Goal: Navigation & Orientation: Find specific page/section

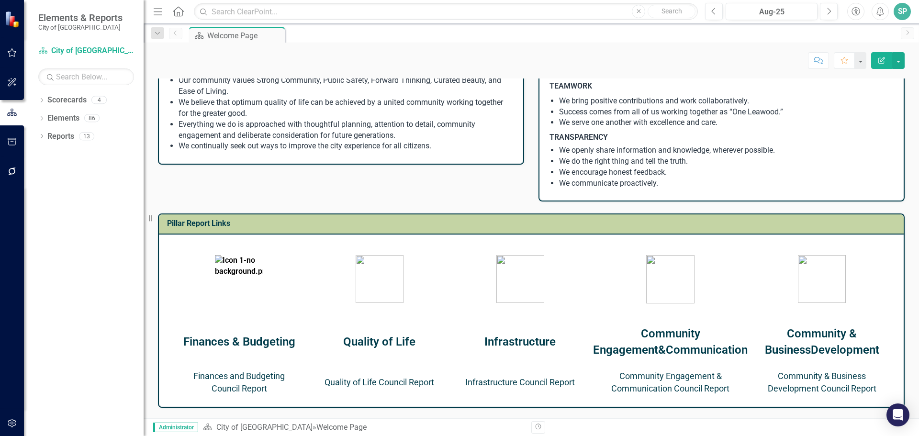
scroll to position [287, 0]
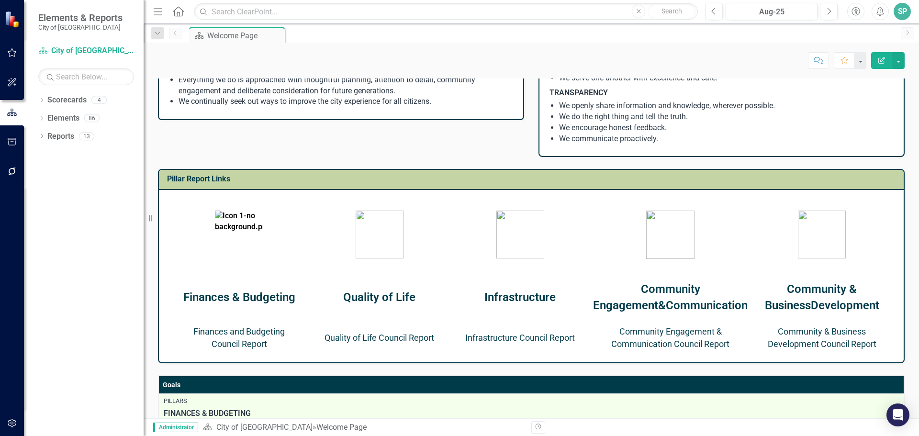
click at [240, 298] on strong "Finances & Budgeting" at bounding box center [239, 296] width 112 height 13
click at [241, 346] on link "Finances and Budgeting Council Report" at bounding box center [238, 337] width 91 height 22
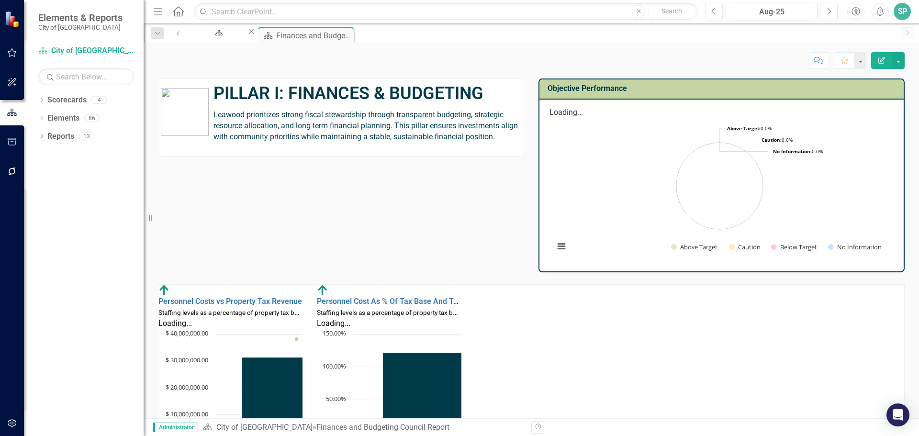
click at [213, 113] on span "Leawood prioritizes strong fiscal stewardship through transparent budgeting, st…" at bounding box center [365, 125] width 304 height 31
click at [213, 114] on span "Leawood prioritizes strong fiscal stewardship through transparent budgeting, st…" at bounding box center [365, 125] width 304 height 31
click at [215, 118] on span "Leawood prioritizes strong fiscal stewardship through transparent budgeting, st…" at bounding box center [365, 125] width 304 height 31
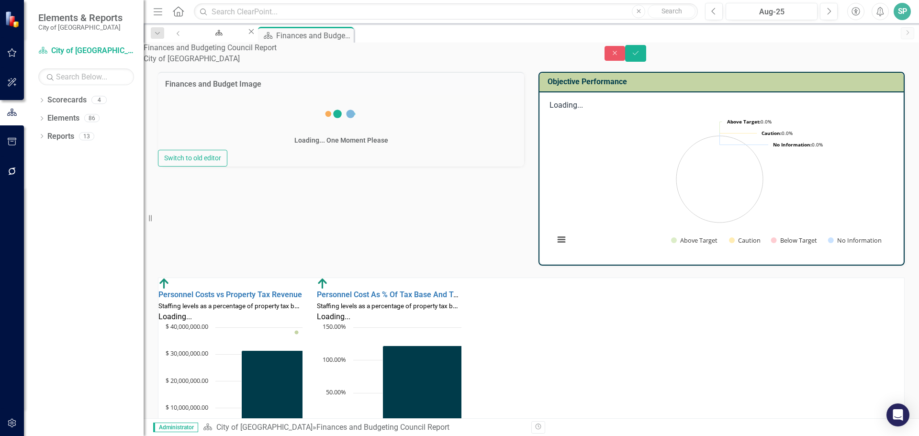
click at [208, 113] on div "Loading... One Moment Please" at bounding box center [341, 122] width 366 height 55
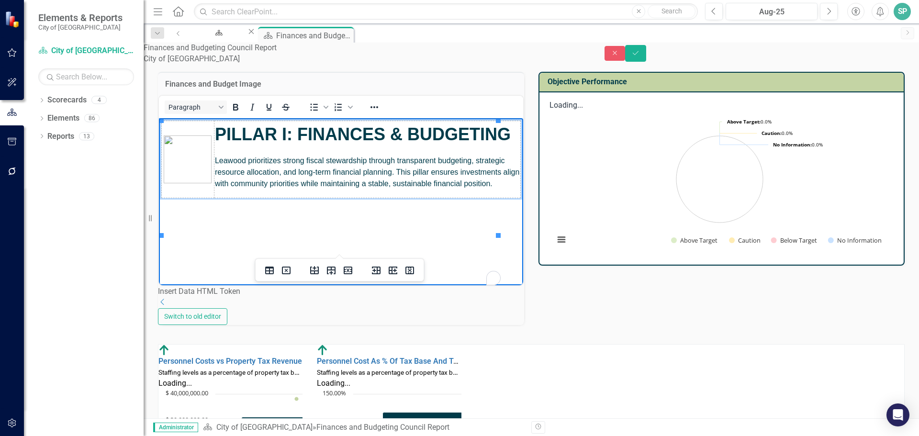
click at [215, 186] on span "Leawood prioritizes strong fiscal stewardship through transparent budgeting, st…" at bounding box center [367, 171] width 305 height 31
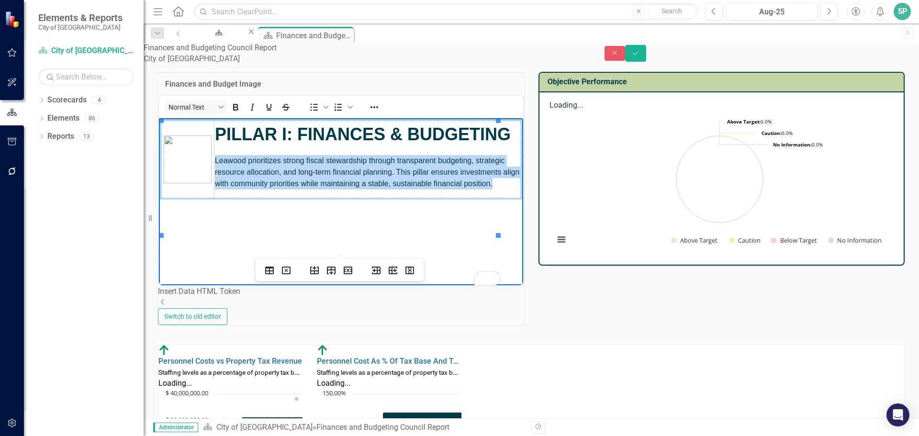
drag, startPoint x: 214, startPoint y: 186, endPoint x: 292, endPoint y: 221, distance: 85.8
click at [292, 189] on p "Leawood prioritizes strong fiscal stewardship through transparent budgeting, st…" at bounding box center [367, 172] width 305 height 34
copy span "Leawood prioritizes strong fiscal stewardship through transparent budgeting, st…"
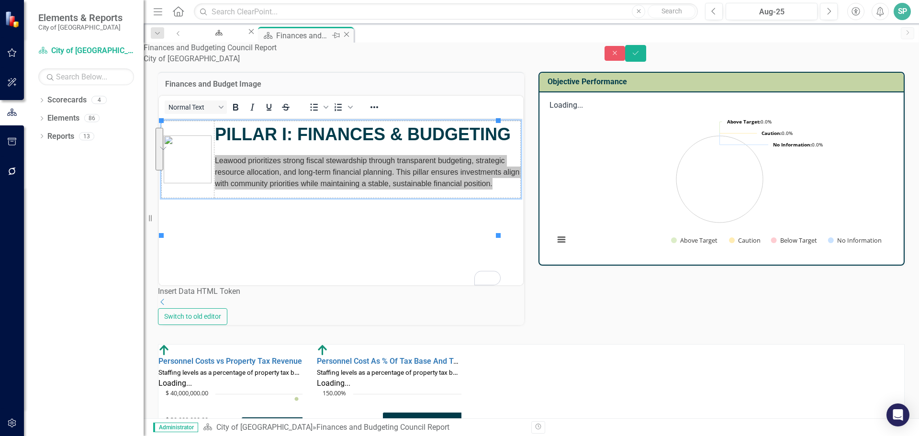
click at [349, 36] on icon at bounding box center [346, 34] width 5 height 5
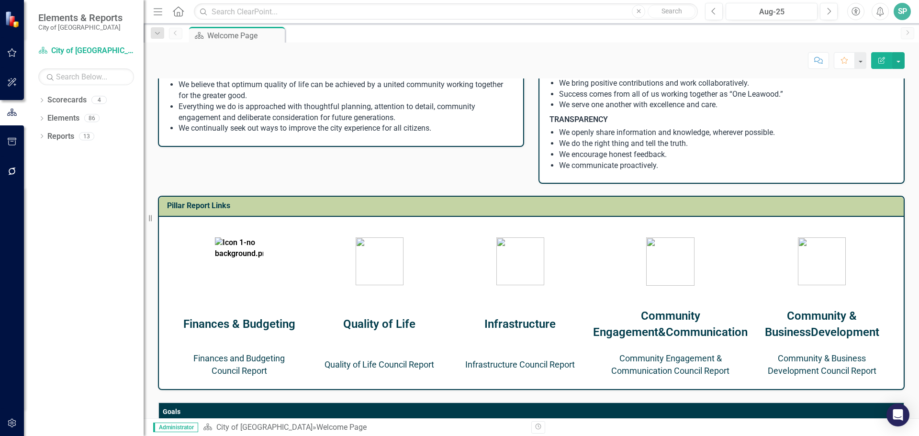
scroll to position [287, 0]
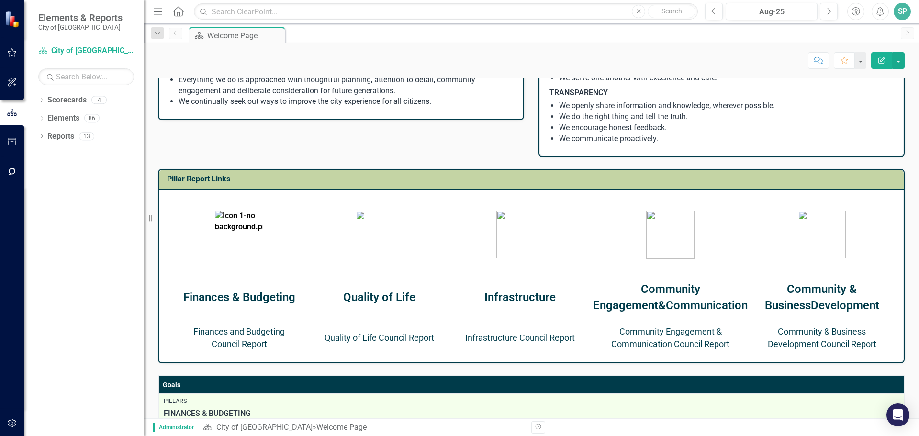
click at [393, 342] on link "Quality of Life Council Report" at bounding box center [379, 337] width 110 height 10
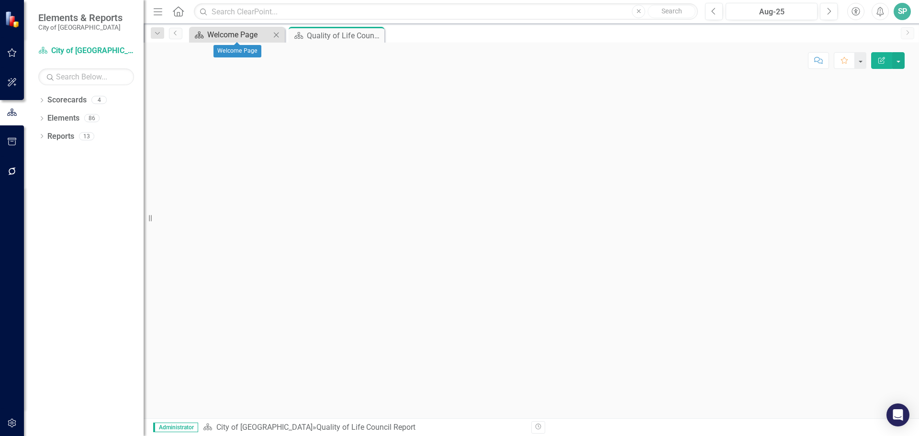
click at [220, 34] on div "Welcome Page" at bounding box center [238, 35] width 63 height 12
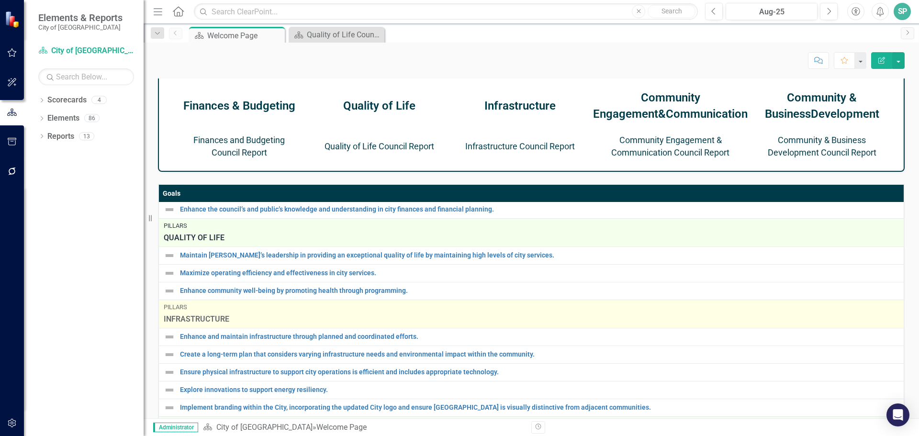
scroll to position [123, 0]
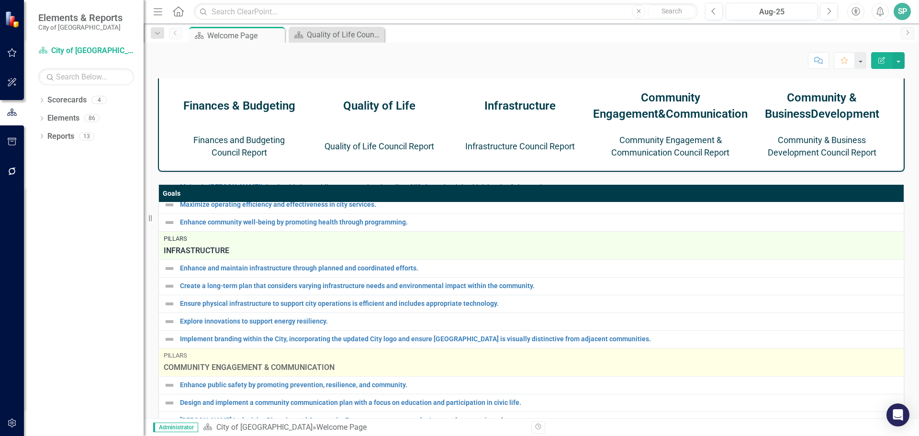
click at [237, 373] on span "COMMUNITY ENGAGEMENT & COMMUNICATION" at bounding box center [531, 367] width 735 height 11
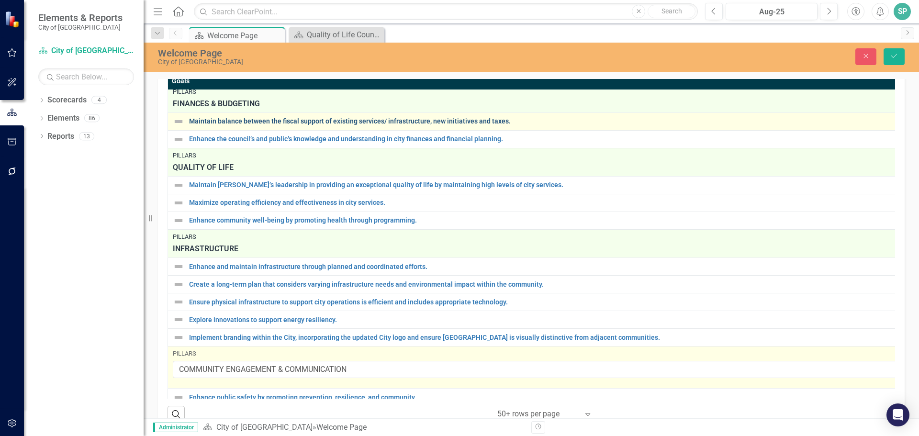
scroll to position [0, 0]
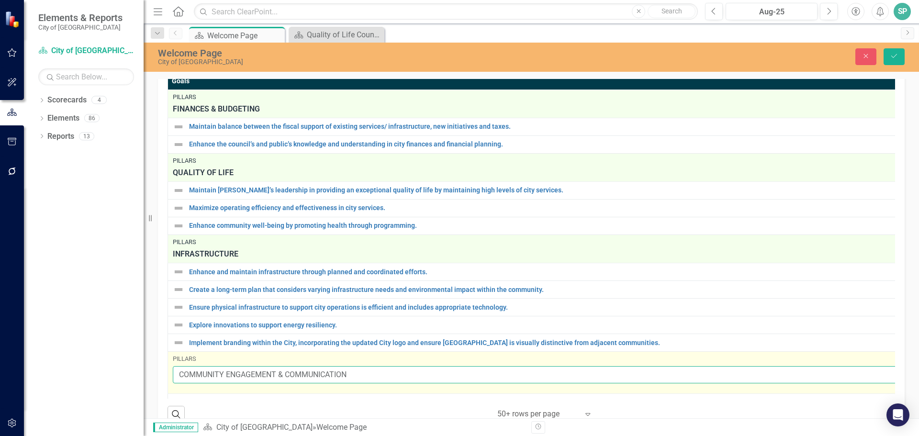
click at [365, 384] on input "COMMUNITY ENGAGEMENT & COMMUNICATION" at bounding box center [535, 375] width 725 height 18
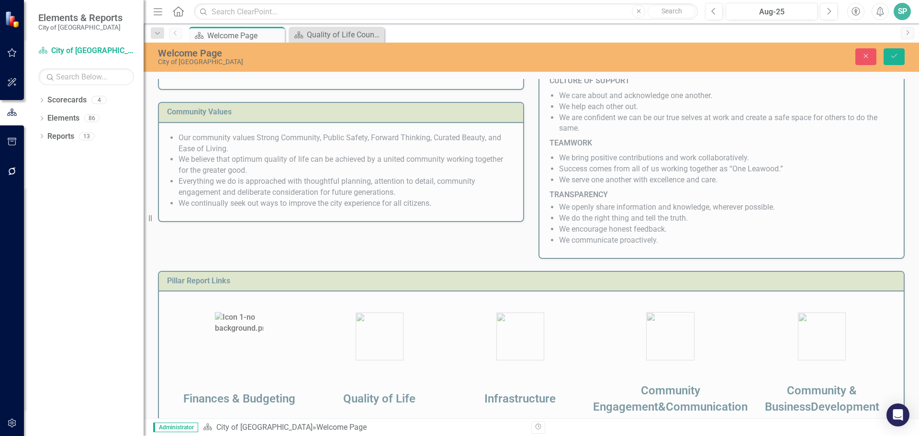
scroll to position [287, 0]
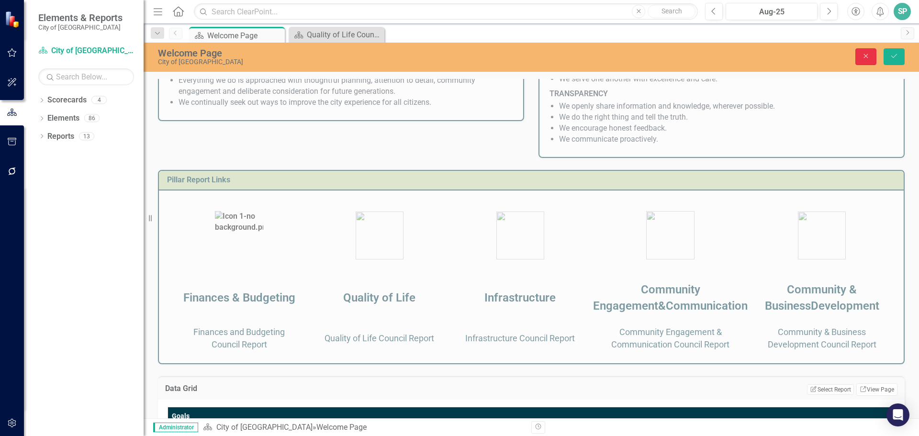
click at [865, 51] on button "Close" at bounding box center [865, 56] width 21 height 17
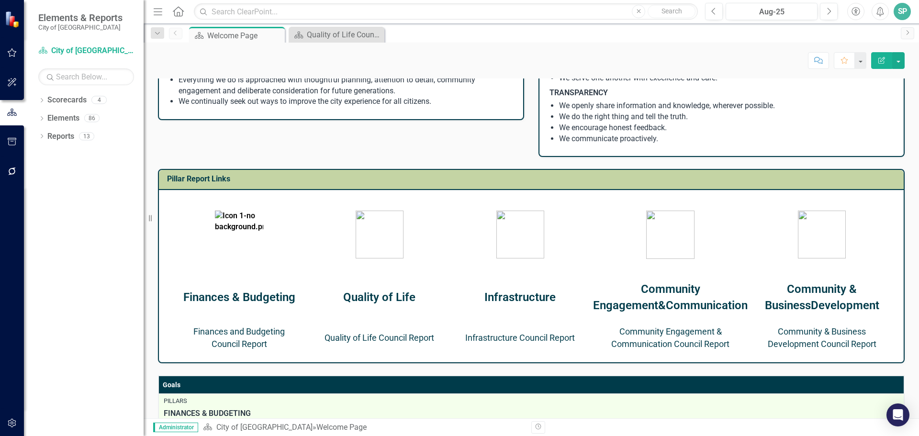
click at [531, 341] on link "Infrastructure Council Report" at bounding box center [520, 337] width 110 height 10
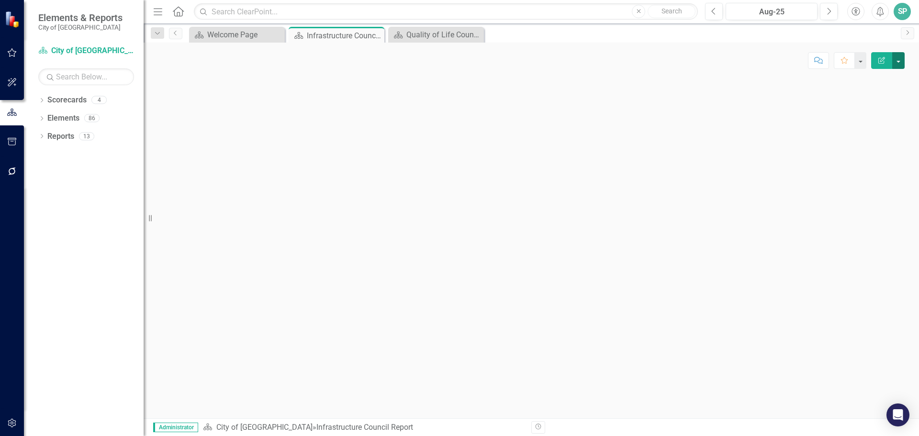
click at [899, 61] on button "button" at bounding box center [898, 60] width 12 height 17
click at [861, 78] on link "Edit Edit Scorecard" at bounding box center [864, 78] width 77 height 18
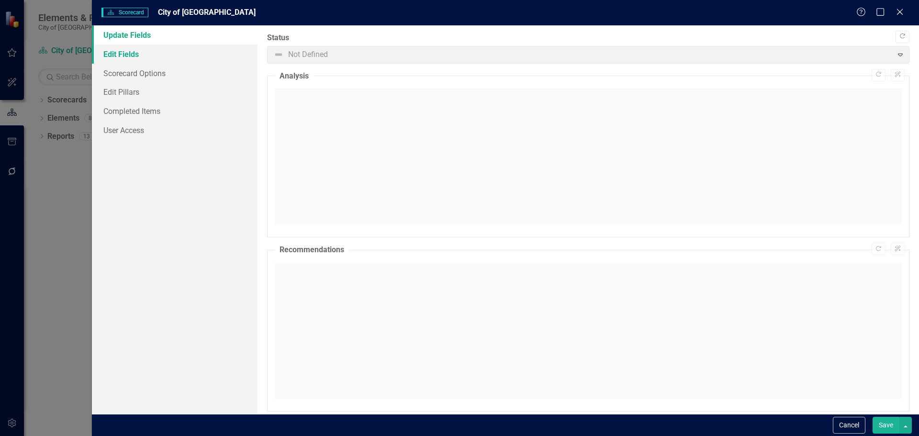
click at [126, 53] on link "Edit Fields" at bounding box center [175, 53] width 166 height 19
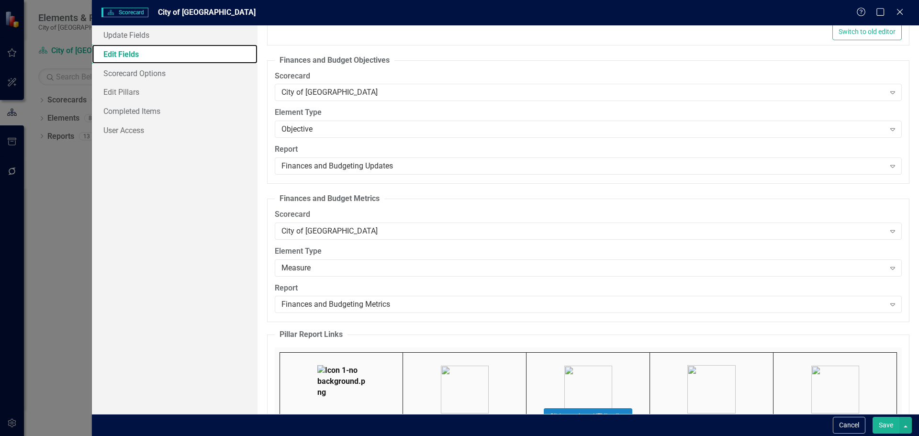
scroll to position [1369, 0]
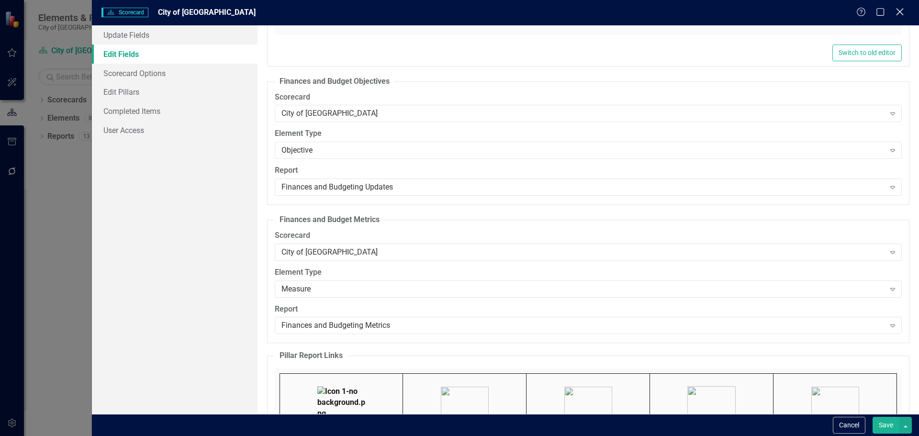
click at [903, 13] on icon "Close" at bounding box center [899, 11] width 12 height 9
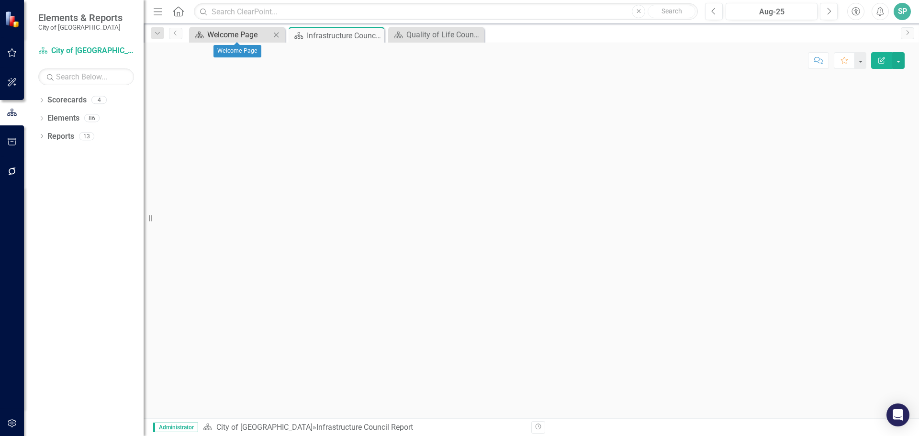
click at [222, 34] on div "Welcome Page" at bounding box center [238, 35] width 63 height 12
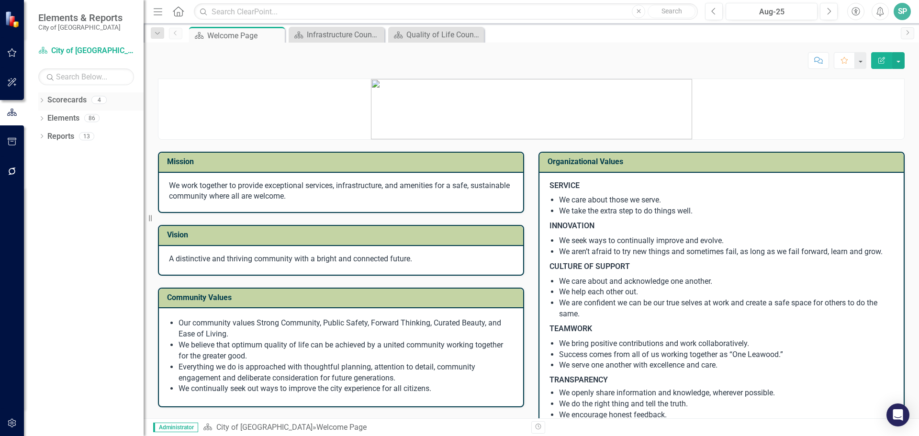
click at [65, 95] on link "Scorecards" at bounding box center [66, 100] width 39 height 11
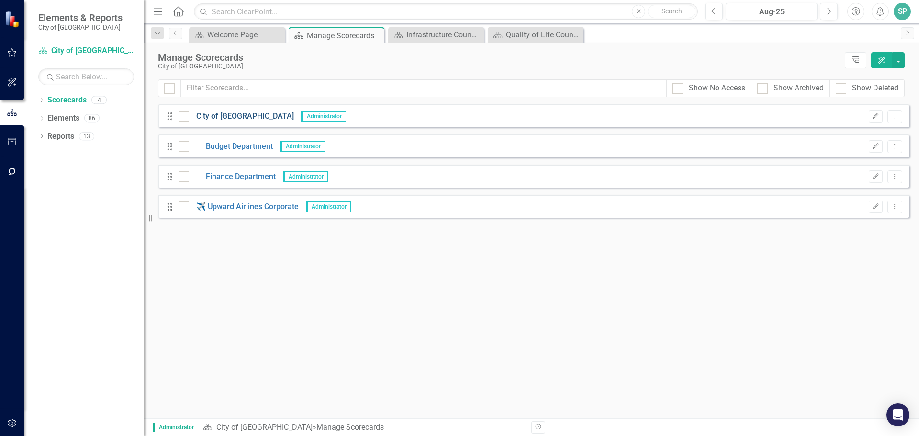
click at [228, 111] on link "City of [GEOGRAPHIC_DATA]" at bounding box center [241, 116] width 105 height 11
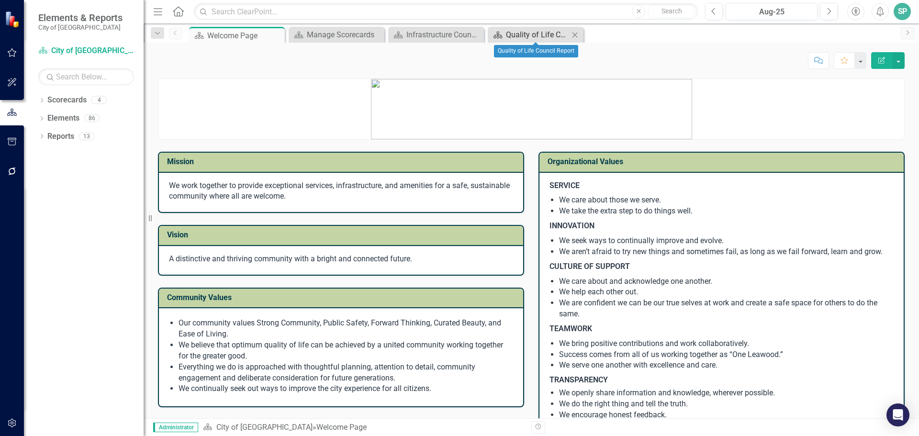
click at [527, 39] on div "Quality of Life Council Report" at bounding box center [537, 35] width 63 height 12
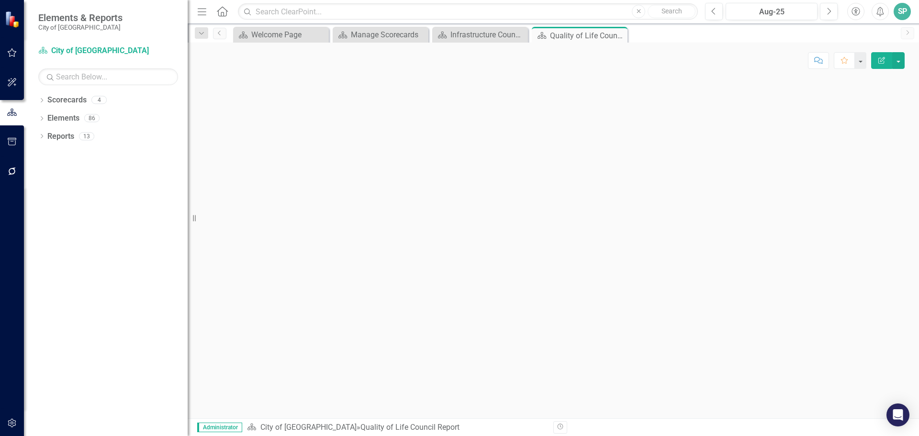
drag, startPoint x: 148, startPoint y: 216, endPoint x: 118, endPoint y: 215, distance: 29.7
click at [118, 215] on div "Elements & Reports City of Leawood Scorecard City of Leawood Search Dropdown Sc…" at bounding box center [94, 218] width 188 height 436
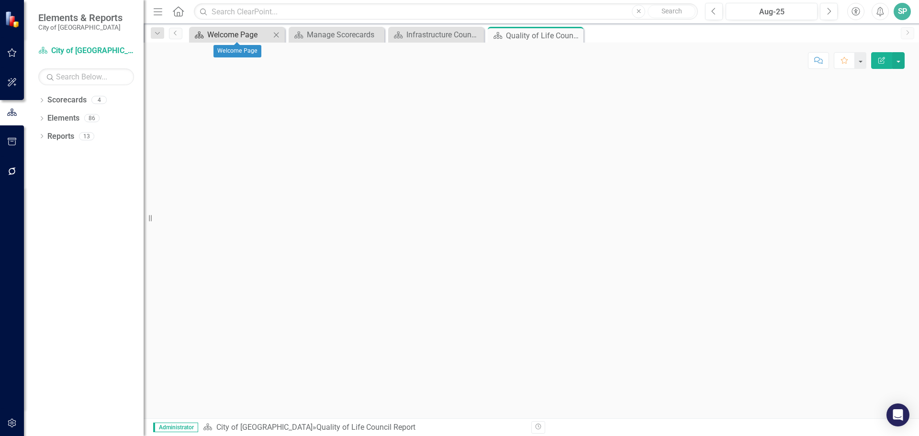
click at [254, 39] on div "Welcome Page" at bounding box center [238, 35] width 63 height 12
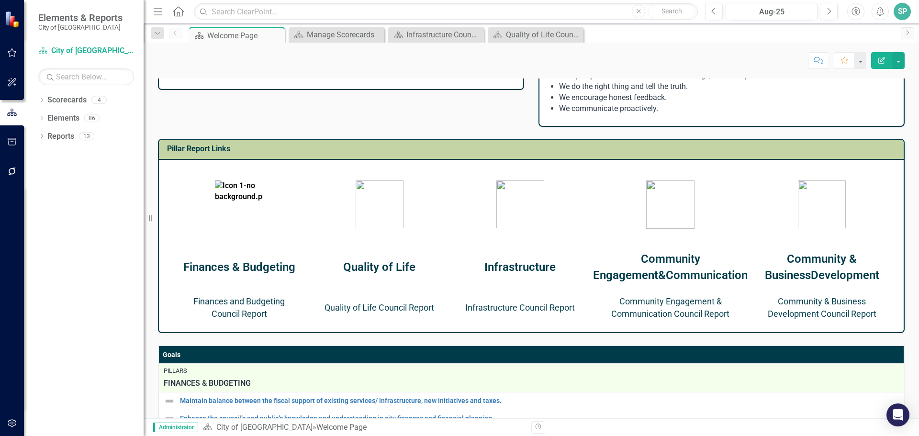
scroll to position [335, 0]
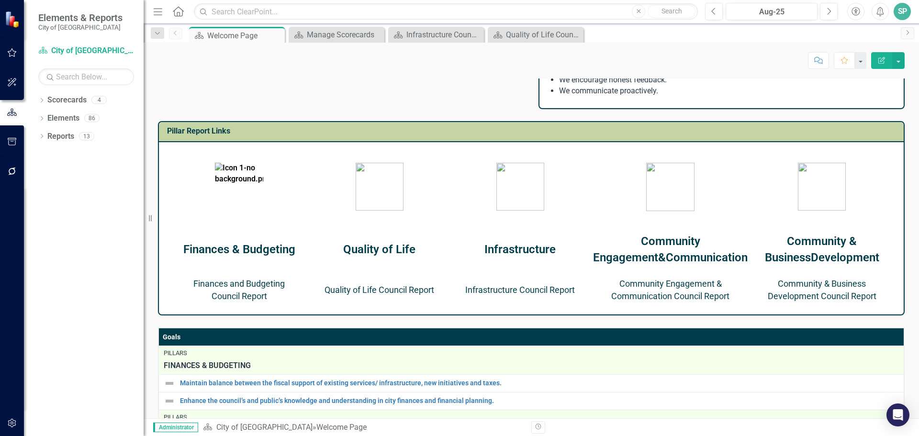
click at [678, 248] on p "Community Engagement & Communication" at bounding box center [670, 249] width 155 height 33
click at [678, 286] on link "Community Engagement & Communication Council Report" at bounding box center [670, 289] width 118 height 22
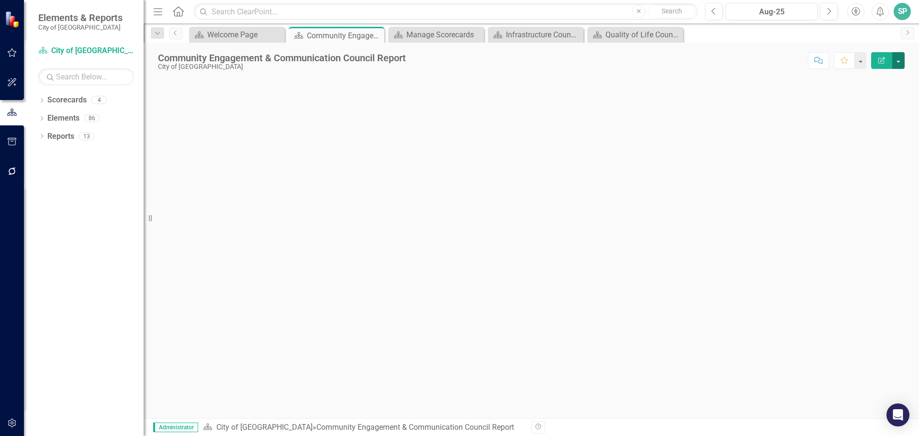
click at [896, 61] on button "button" at bounding box center [898, 60] width 12 height 17
click at [474, 153] on div at bounding box center [531, 248] width 775 height 340
click at [242, 148] on div at bounding box center [531, 248] width 775 height 340
click at [474, 33] on icon "Close" at bounding box center [475, 35] width 10 height 8
click at [0, 0] on icon "Close" at bounding box center [0, 0] width 0 height 0
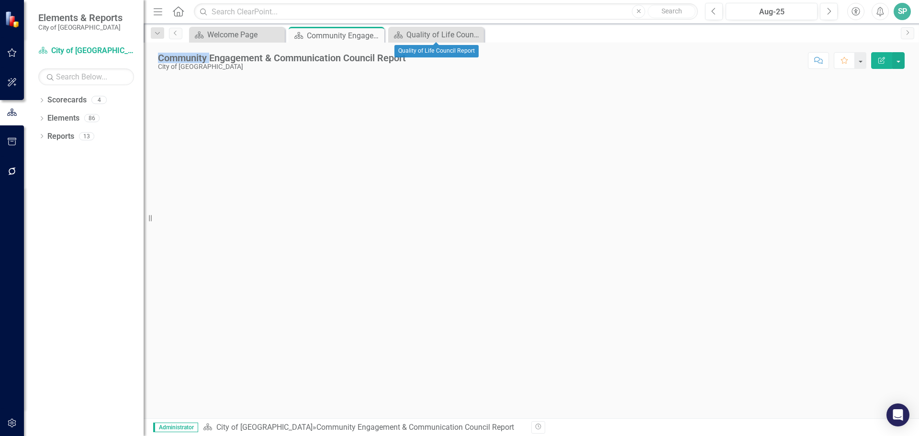
click at [0, 0] on icon "Close" at bounding box center [0, 0] width 0 height 0
click at [362, 58] on div "Community Engagement & Communication Council Report" at bounding box center [282, 58] width 248 height 11
click at [287, 109] on div at bounding box center [531, 248] width 775 height 340
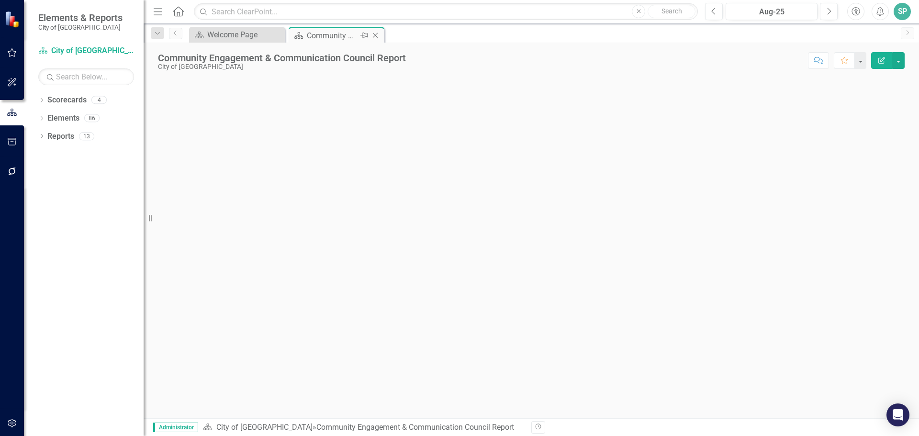
click at [374, 36] on icon "Close" at bounding box center [375, 36] width 10 height 8
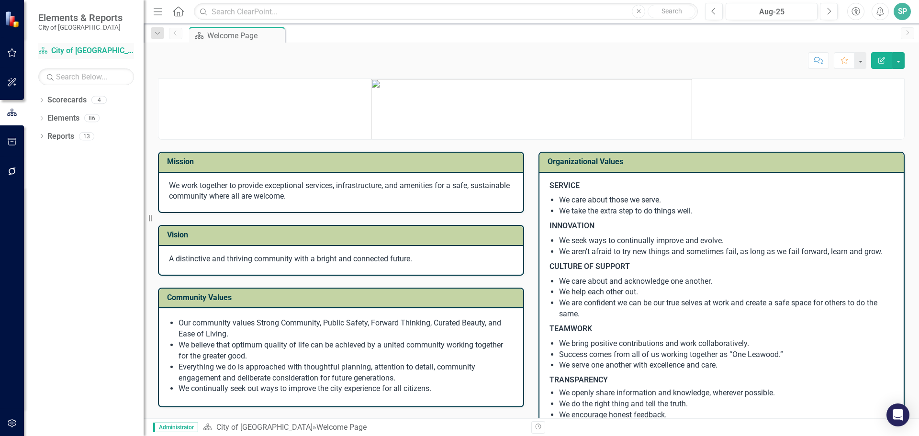
click at [68, 49] on link "Scorecard City of [GEOGRAPHIC_DATA]" at bounding box center [86, 50] width 96 height 11
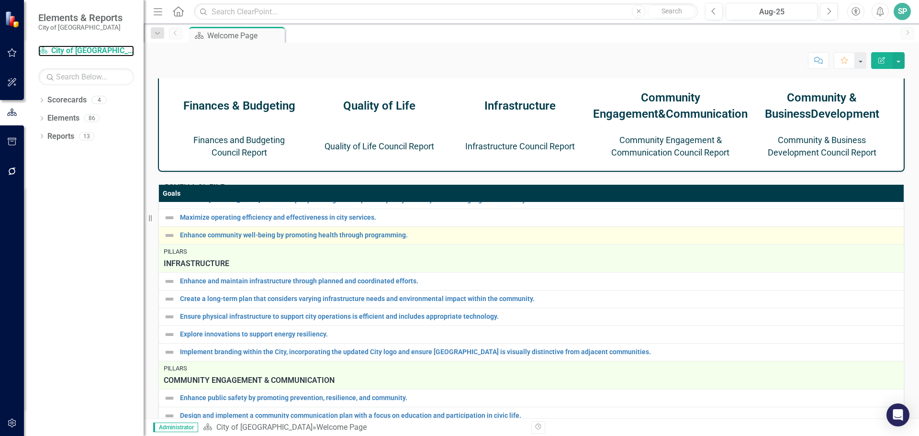
scroll to position [123, 0]
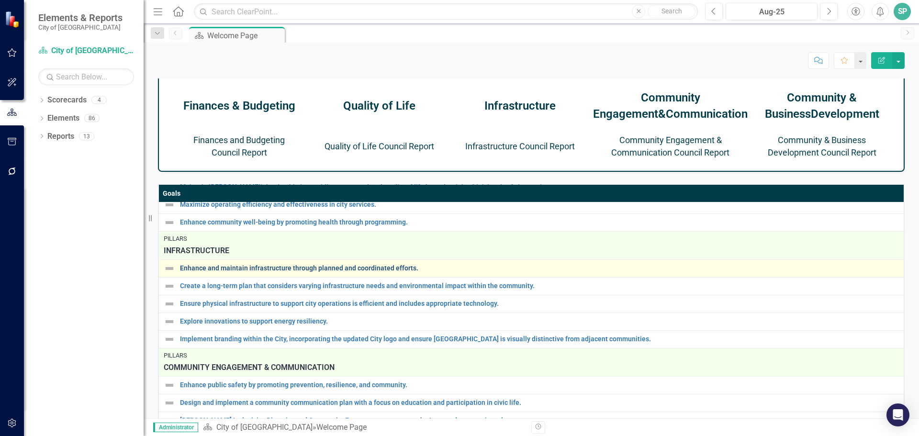
click at [258, 270] on link "Enhance and maintain infrastructure through planned and coordinated efforts." at bounding box center [539, 268] width 719 height 7
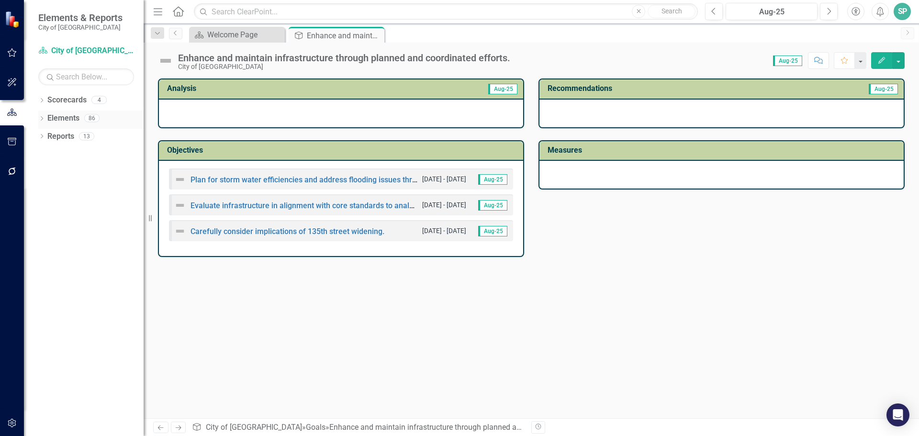
click at [41, 116] on div "Dropdown" at bounding box center [41, 119] width 7 height 8
click at [41, 187] on div "Dropdown Reports 13" at bounding box center [90, 192] width 105 height 18
click at [41, 101] on icon "Dropdown" at bounding box center [41, 101] width 7 height 5
click at [84, 118] on link "City of [GEOGRAPHIC_DATA]" at bounding box center [98, 118] width 91 height 11
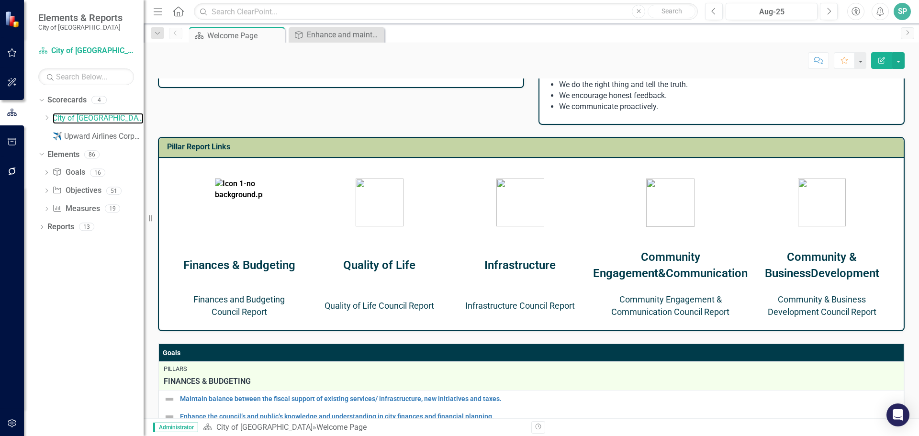
scroll to position [335, 0]
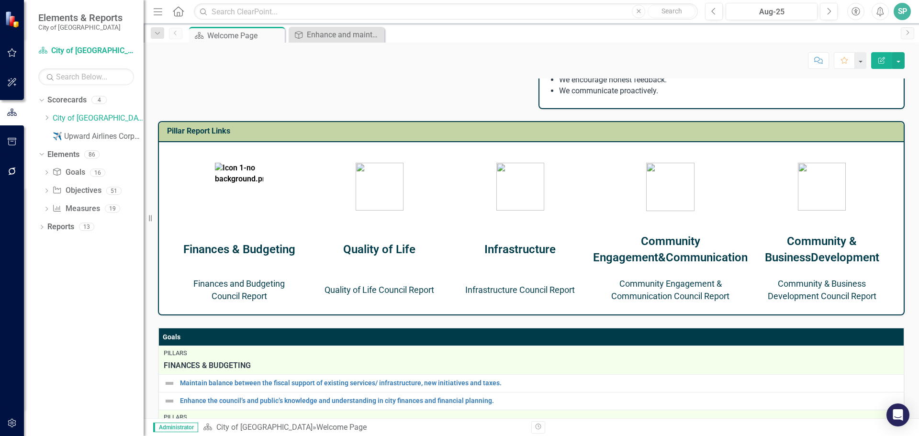
click at [826, 299] on link "Community & Business Development Council Report" at bounding box center [821, 289] width 109 height 22
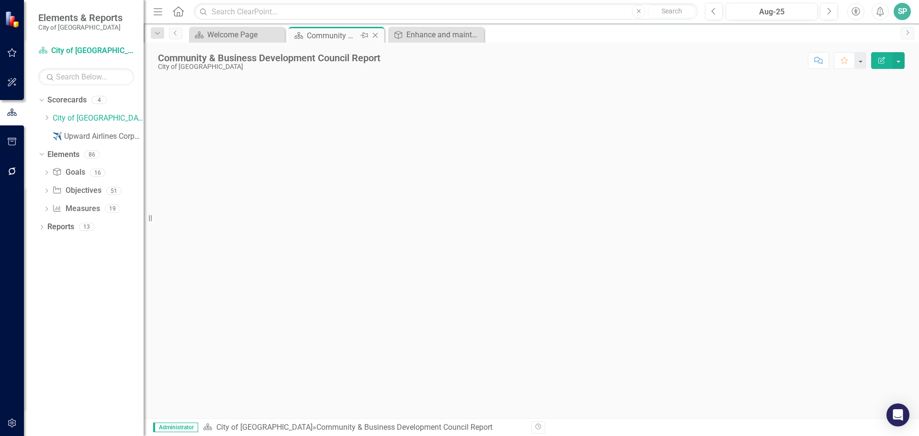
click at [372, 32] on icon "Close" at bounding box center [375, 36] width 10 height 8
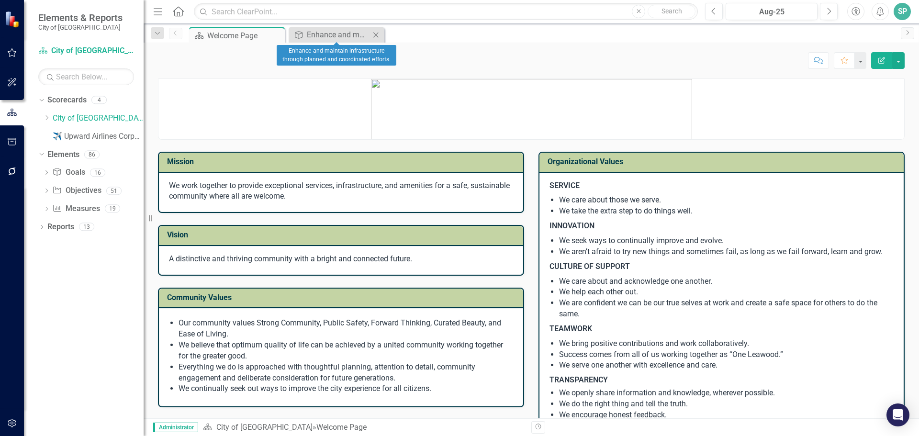
click at [377, 36] on icon at bounding box center [375, 34] width 5 height 5
click at [74, 170] on link "Goal Goals" at bounding box center [68, 172] width 33 height 11
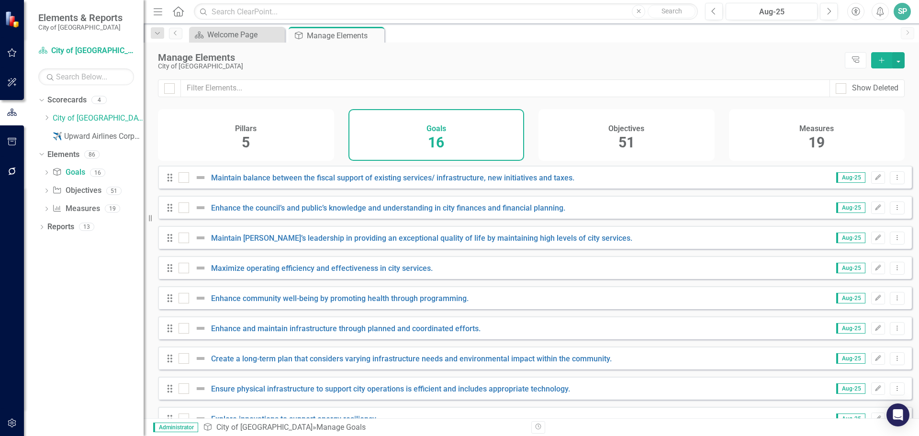
click at [250, 138] on div "Pillars 5" at bounding box center [246, 135] width 176 height 52
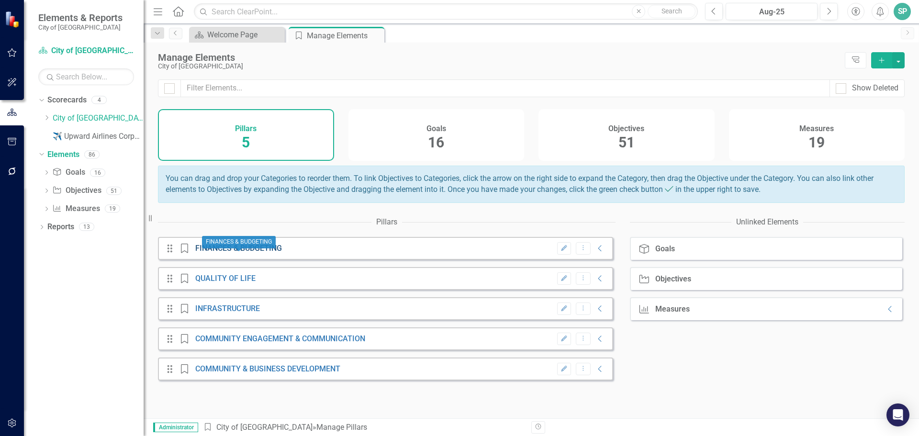
click at [255, 253] on link "FINANCES & BUDGETING" at bounding box center [238, 248] width 87 height 9
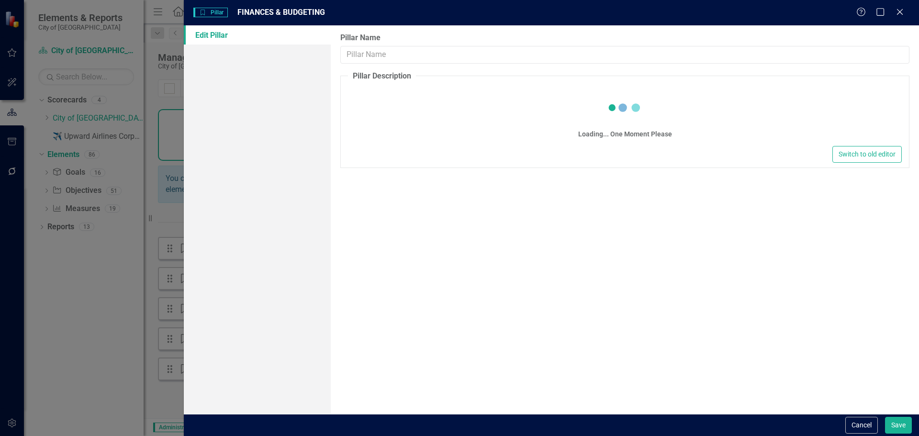
type input "FINANCES & BUDGETING"
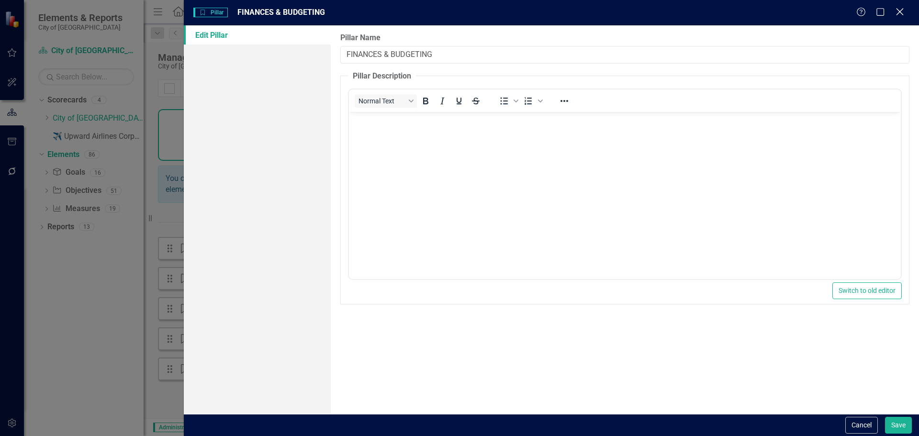
click at [900, 14] on icon "Close" at bounding box center [899, 11] width 12 height 9
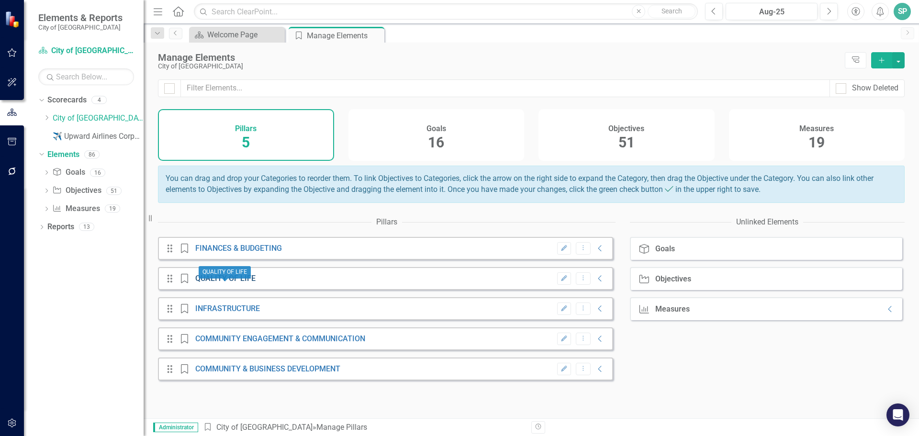
click at [230, 283] on link "QUALITY OF LIFE" at bounding box center [225, 278] width 60 height 9
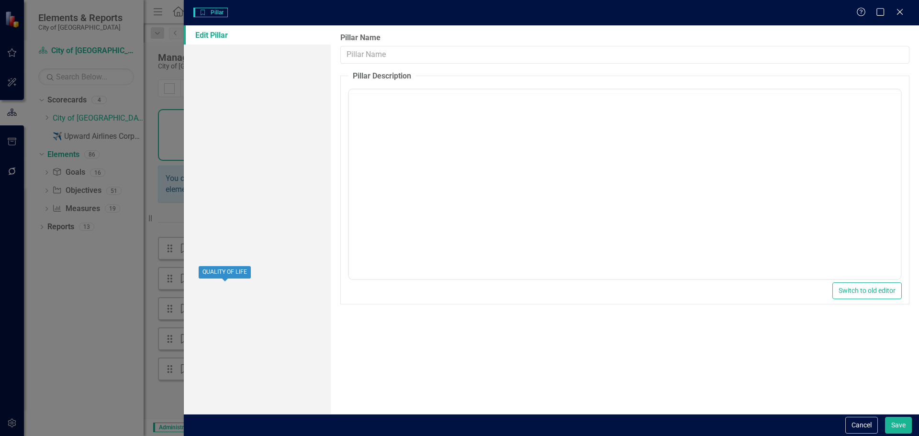
type input "QUALITY OF LIFE"
click at [434, 175] on body "Rich Text Area. Press ALT-0 for help." at bounding box center [625, 184] width 552 height 144
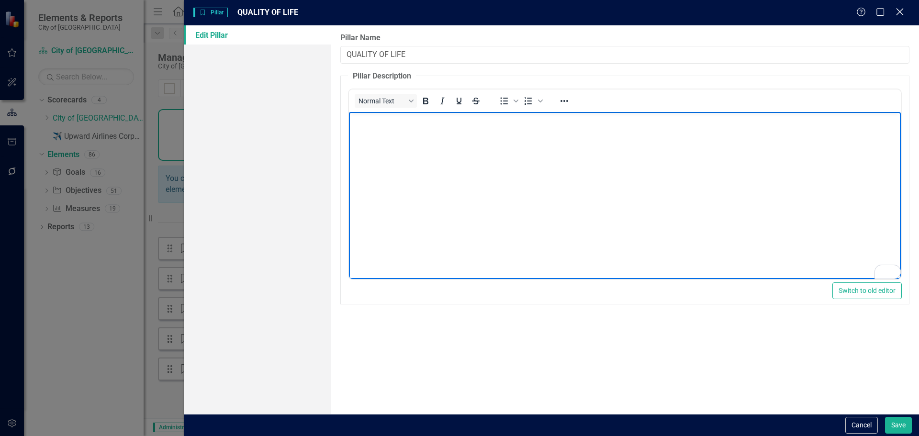
click at [902, 11] on icon "Close" at bounding box center [899, 11] width 12 height 9
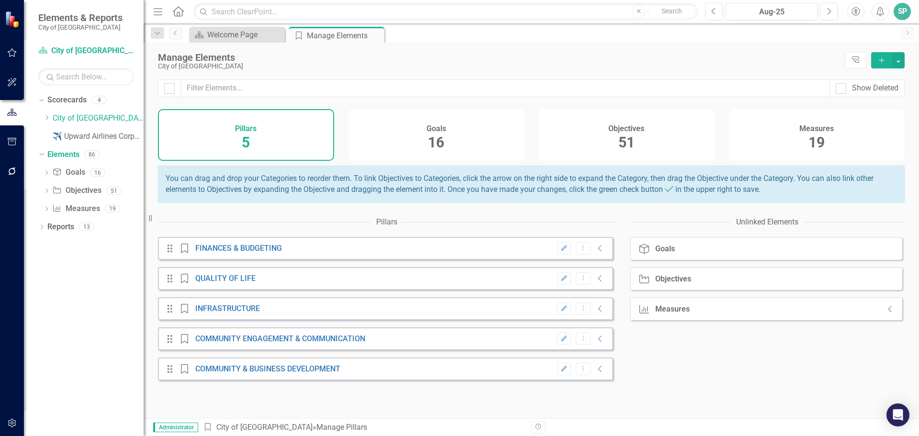
click at [242, 137] on span "5" at bounding box center [246, 142] width 8 height 17
click at [377, 35] on icon "Close" at bounding box center [375, 36] width 10 height 8
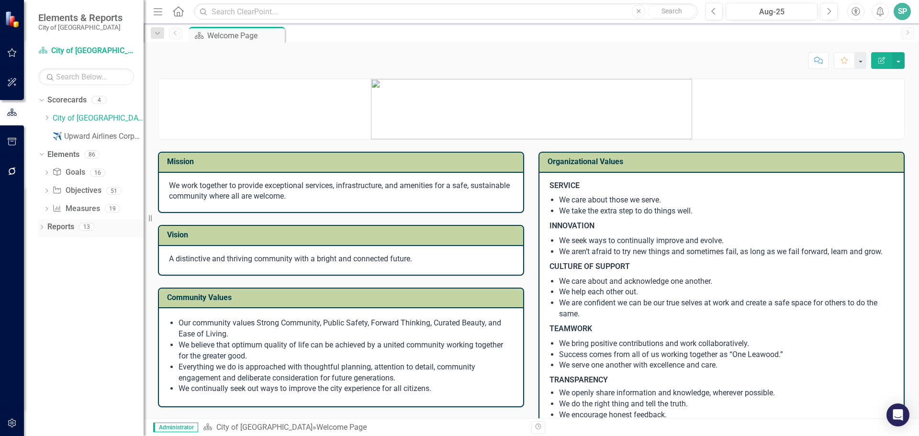
click at [42, 227] on icon "Dropdown" at bounding box center [41, 227] width 7 height 5
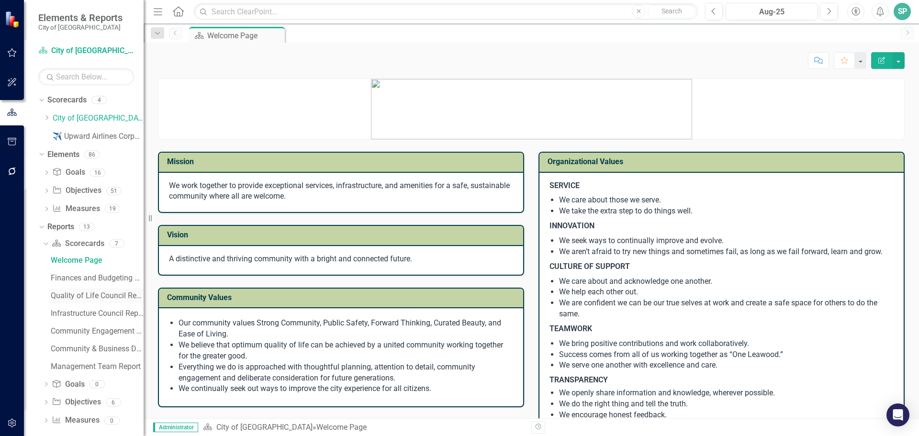
click at [99, 291] on div "Quality of Life Council Report" at bounding box center [97, 295] width 93 height 9
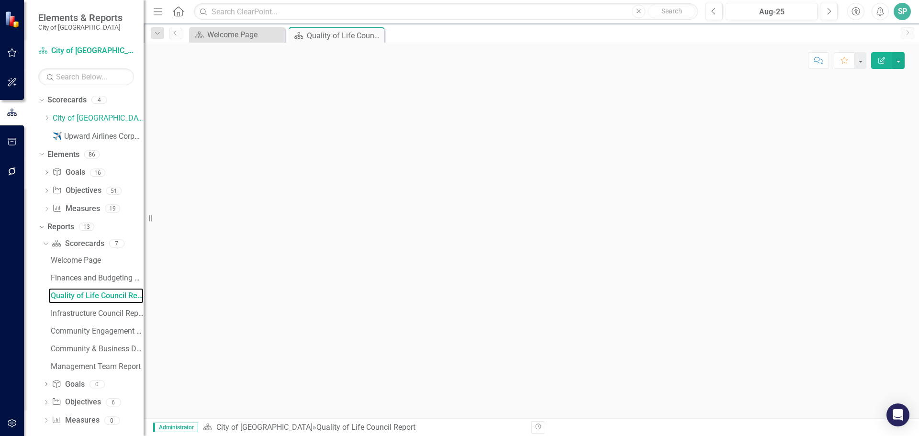
scroll to position [9, 0]
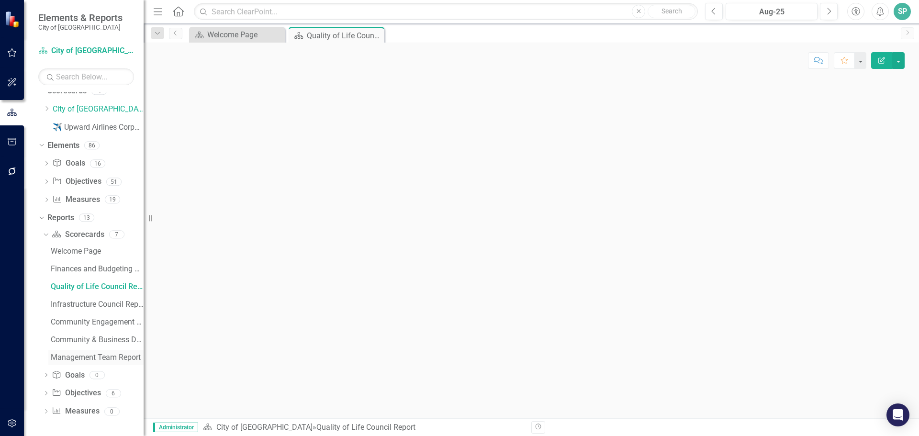
click at [78, 361] on div "Management Team Report" at bounding box center [97, 357] width 93 height 9
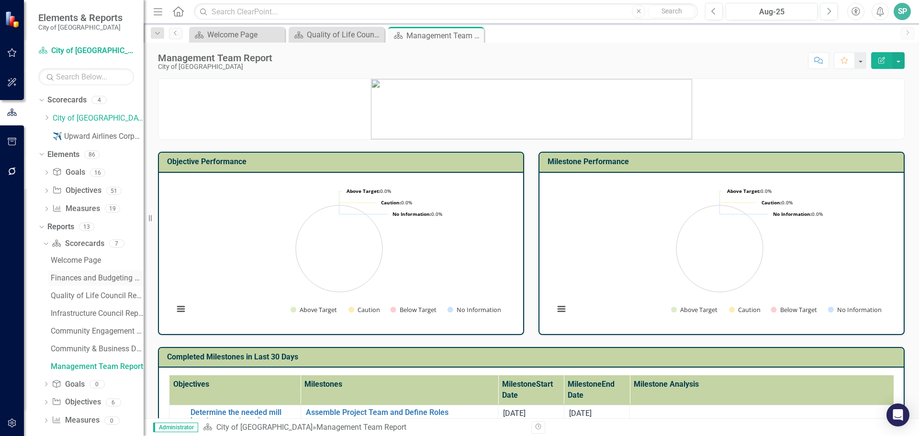
click at [82, 278] on div "Finances and Budgeting Council Report" at bounding box center [97, 278] width 93 height 9
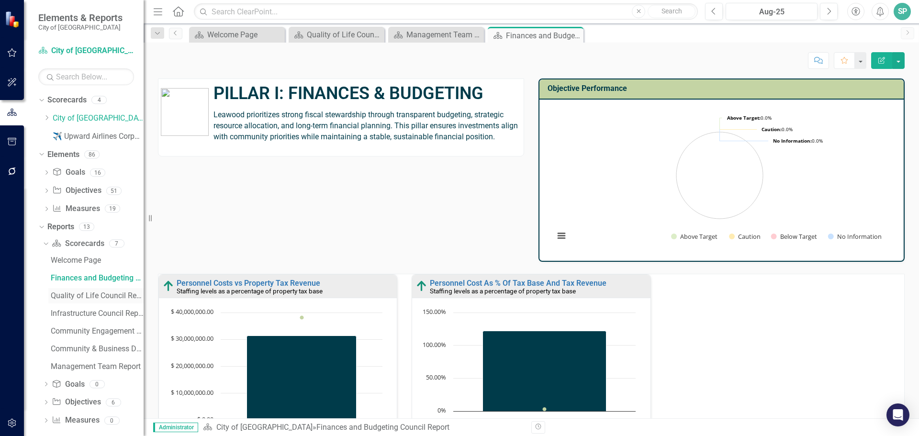
click at [88, 302] on link "Quality of Life Council Report" at bounding box center [95, 295] width 95 height 15
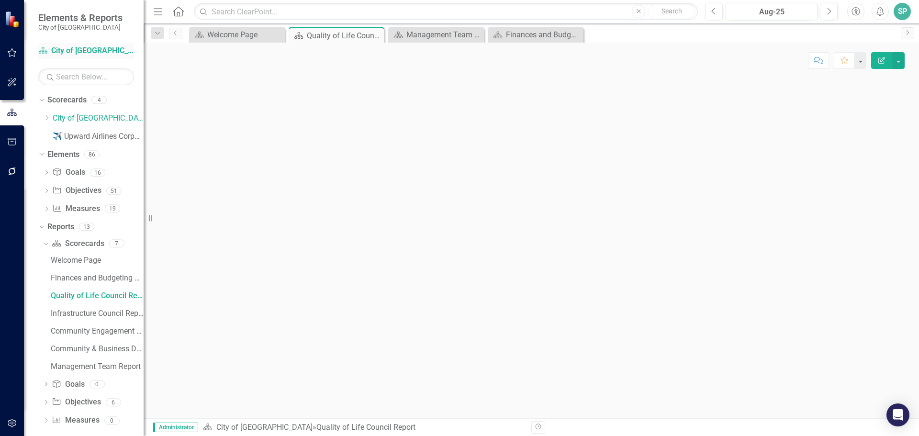
click at [89, 48] on link "Scorecard City of Leawood" at bounding box center [86, 50] width 96 height 11
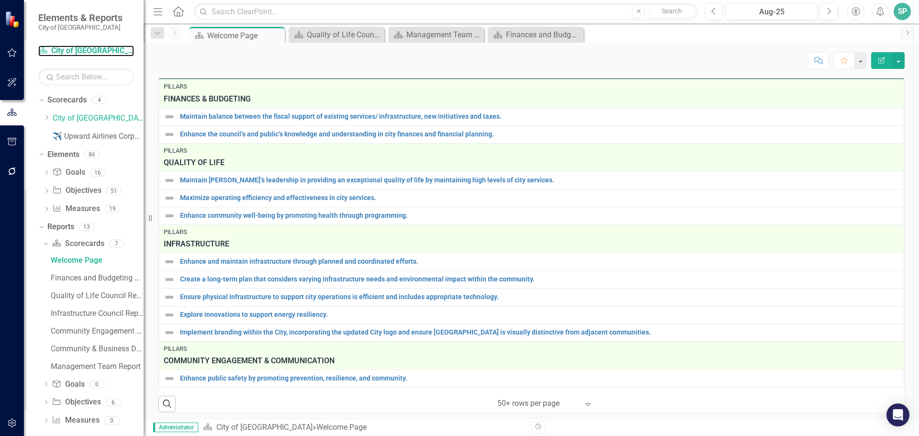
scroll to position [617, 0]
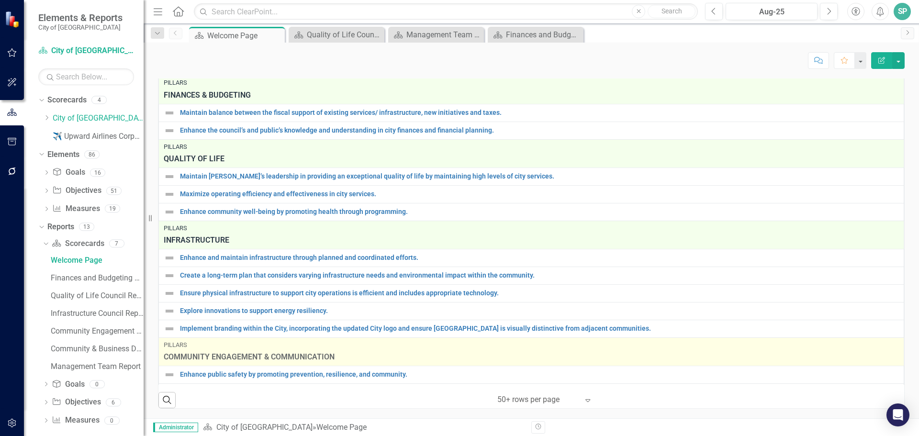
click at [268, 356] on span "COMMUNITY ENGAGEMENT & COMMUNICATION" at bounding box center [531, 357] width 735 height 11
click at [180, 345] on div "Pillars" at bounding box center [531, 345] width 735 height 9
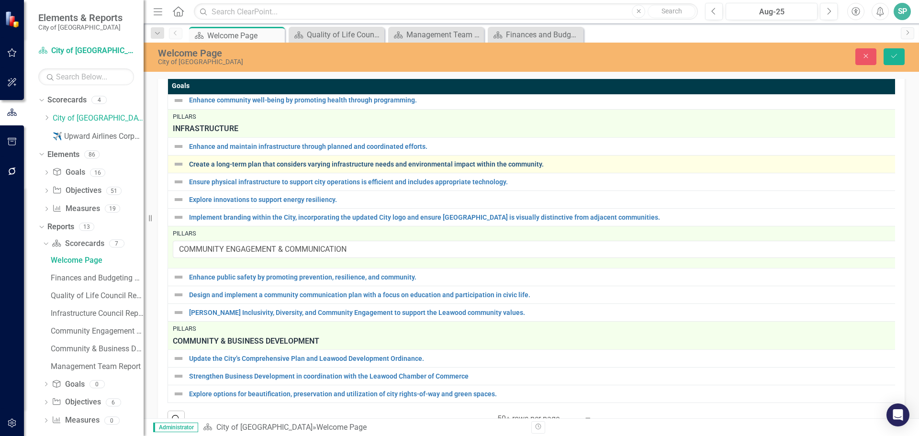
scroll to position [137, 0]
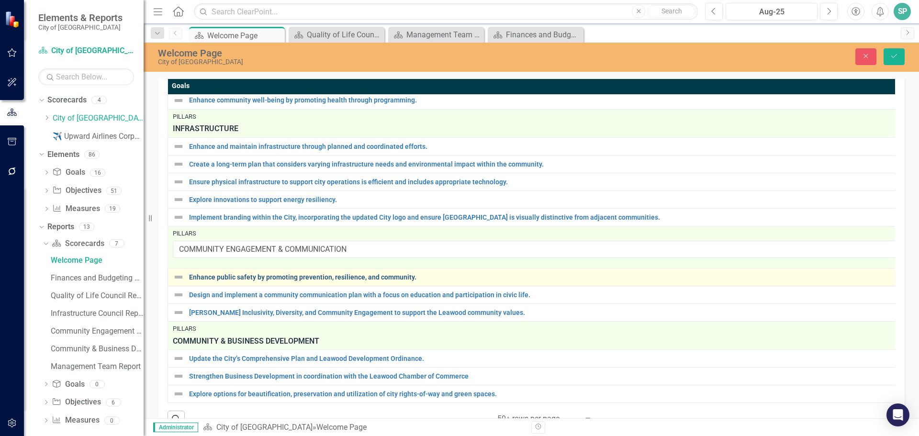
click at [284, 281] on link "Enhance public safety by promoting prevention, resilience, and community." at bounding box center [544, 277] width 710 height 7
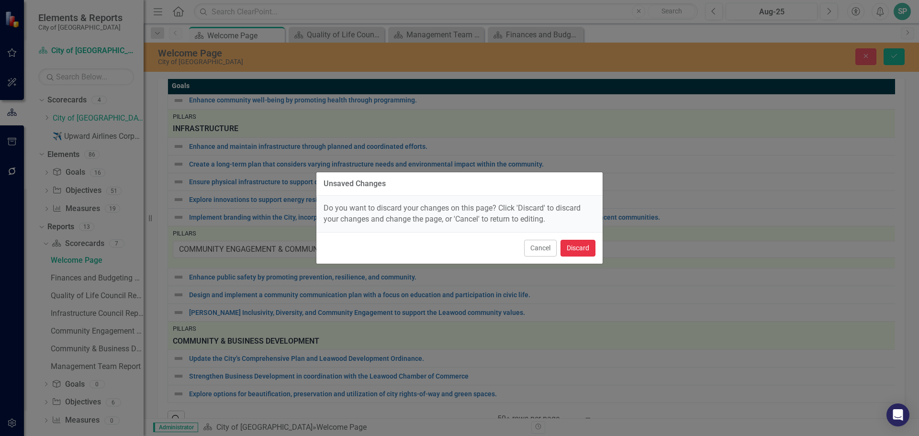
click at [578, 250] on button "Discard" at bounding box center [577, 248] width 35 height 17
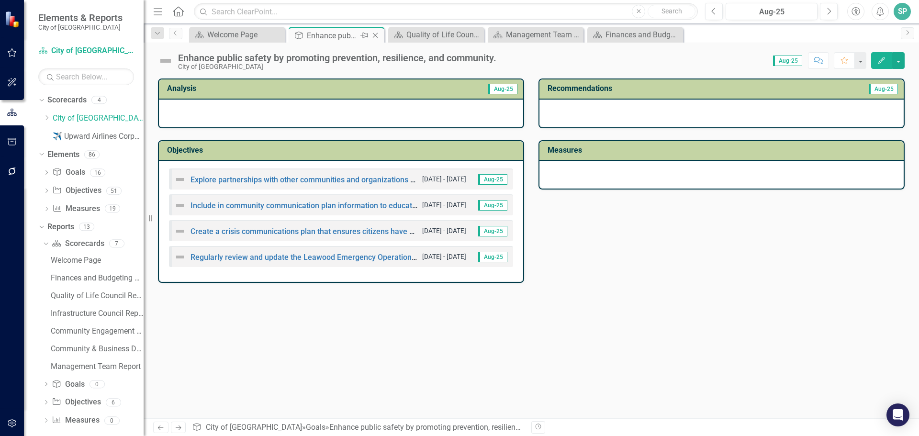
click at [376, 36] on icon "Close" at bounding box center [375, 36] width 10 height 8
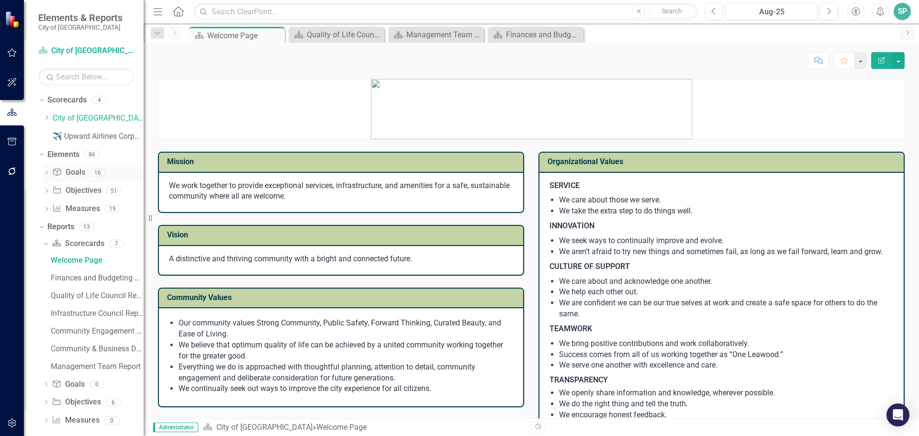
click at [46, 174] on icon at bounding box center [46, 172] width 2 height 4
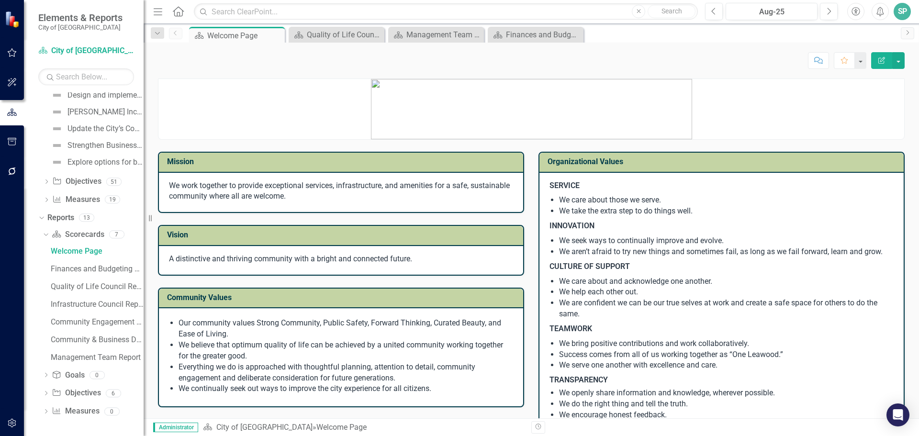
scroll to position [229, 0]
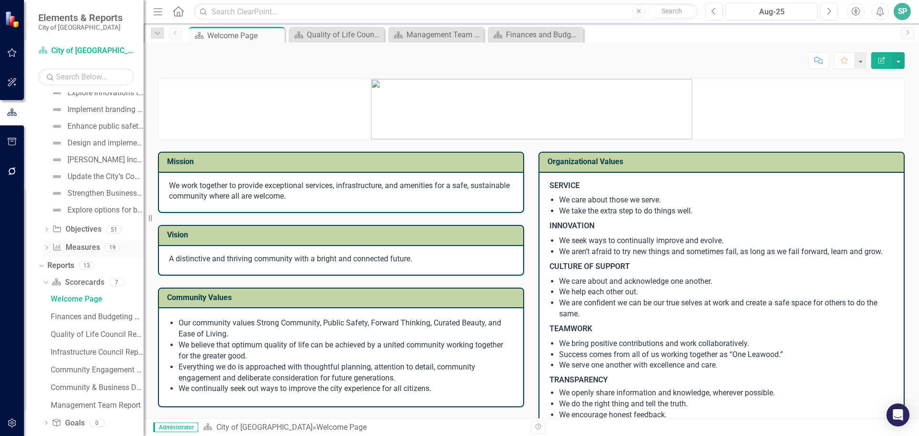
click at [45, 249] on icon "Dropdown" at bounding box center [46, 248] width 7 height 5
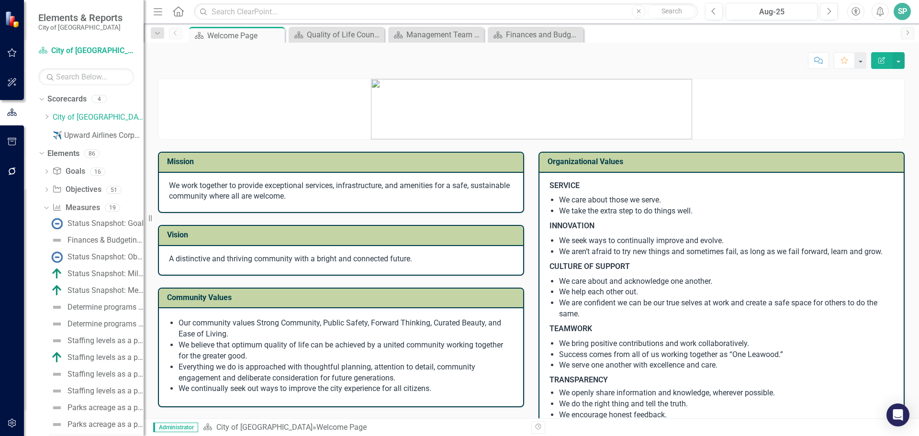
scroll to position [0, 0]
